Goal: Task Accomplishment & Management: Complete application form

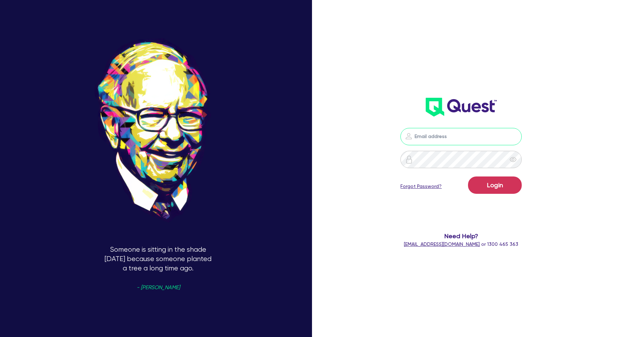
type input "kurniawan.wijaya+broker@quest.finance"
click at [486, 185] on button "Login" at bounding box center [495, 184] width 54 height 17
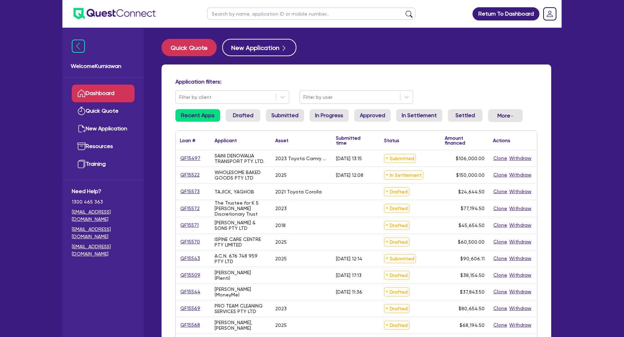
click at [242, 13] on input "text" at bounding box center [311, 14] width 208 height 12
paste input "QF14159"
type input "QF14159"
click at [403, 10] on button "submit" at bounding box center [408, 15] width 11 height 10
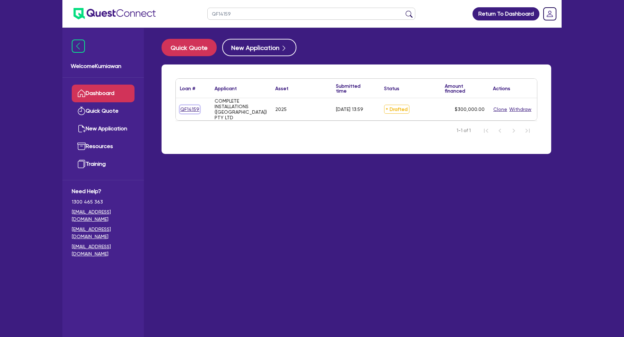
click at [190, 107] on link "QF14159" at bounding box center [190, 109] width 20 height 8
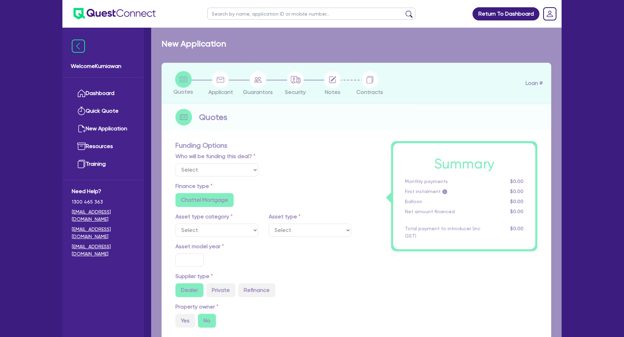
select select "CARS_AND_LIGHT_TRUCKS"
type input "2025"
radio input "true"
type input "350,000"
type input "50,000"
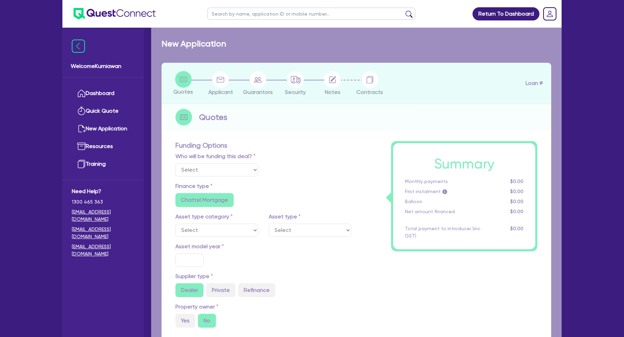
type input "3"
type input "9,000"
type input "6.65"
radio input "false"
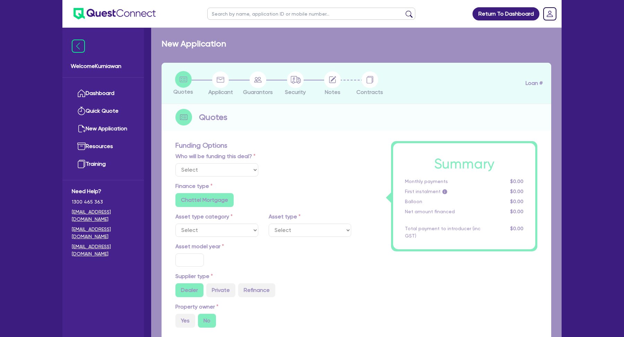
radio input "false"
select select "PASSENGER_VEHICLES"
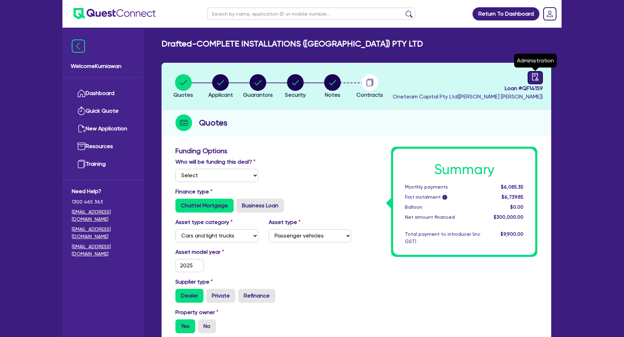
click at [531, 78] on div at bounding box center [534, 77] width 15 height 13
select select "DRAFTED_NEW"
